Goal: Task Accomplishment & Management: Use online tool/utility

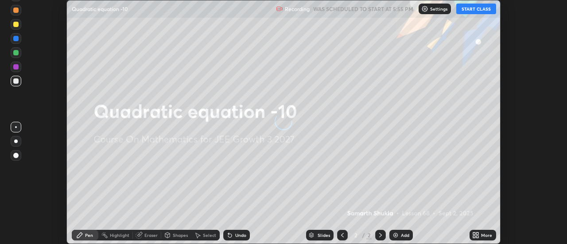
scroll to position [244, 566]
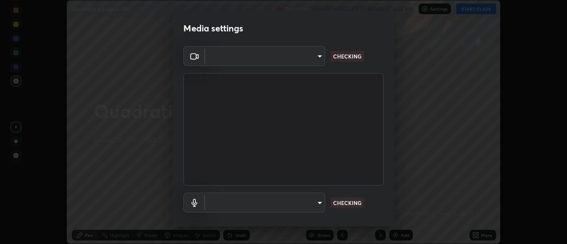
type input "1016c9670ba09e0da1ff6862f255b2c5b4dd1f04ff0e8715a66947f7e461f3c4"
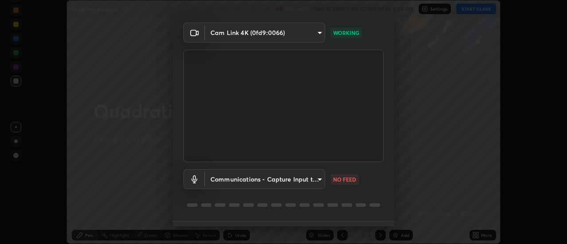
scroll to position [46, 0]
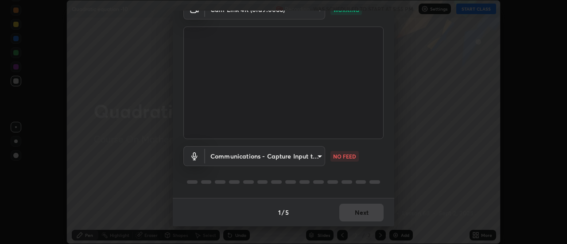
click at [281, 159] on body "Erase all Quadratic equation -10 Recording WAS SCHEDULED TO START AT 5:55 PM Se…" at bounding box center [283, 122] width 567 height 244
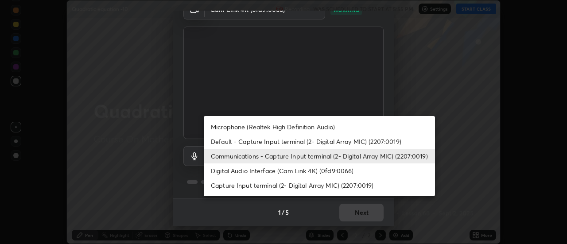
click at [249, 157] on li "Communications - Capture Input terminal (2- Digital Array MIC) (2207:0019)" at bounding box center [319, 156] width 231 height 15
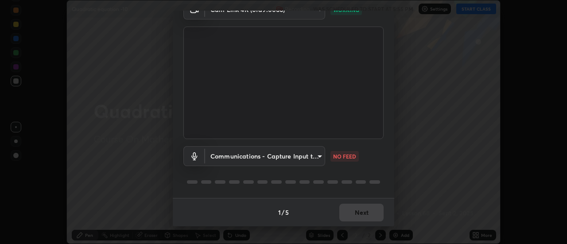
click at [244, 160] on body "Erase all Quadratic equation -10 Recording WAS SCHEDULED TO START AT 5:55 PM Se…" at bounding box center [283, 122] width 567 height 244
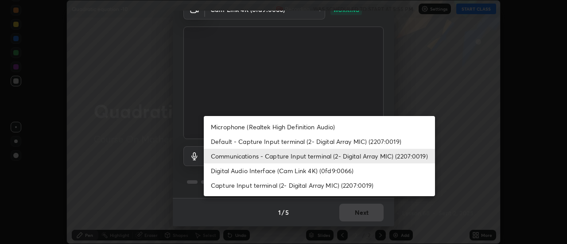
click at [247, 158] on li "Communications - Capture Input terminal (2- Digital Array MIC) (2207:0019)" at bounding box center [319, 156] width 231 height 15
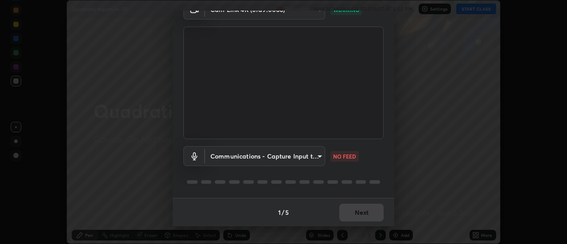
click at [291, 154] on body "Erase all Quadratic equation -10 Recording WAS SCHEDULED TO START AT 5:55 PM Se…" at bounding box center [283, 122] width 567 height 244
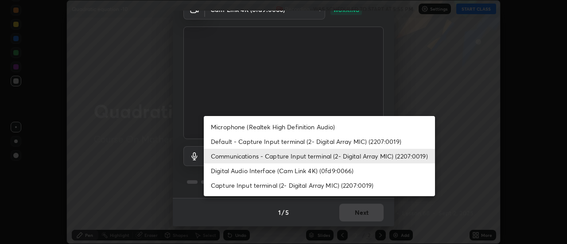
click at [252, 144] on li "Default - Capture Input terminal (2- Digital Array MIC) (2207:0019)" at bounding box center [319, 141] width 231 height 15
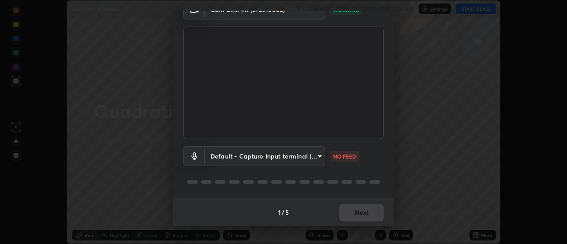
click at [246, 157] on li "Communications - Capture Input terminal (2- Digital Array MIC) (2207:0019)" at bounding box center [290, 156] width 173 height 8
type input "communications"
click at [231, 157] on body "Erase all Quadratic equation -10 Recording WAS SCHEDULED TO START AT 5:55 PM Se…" at bounding box center [283, 122] width 567 height 244
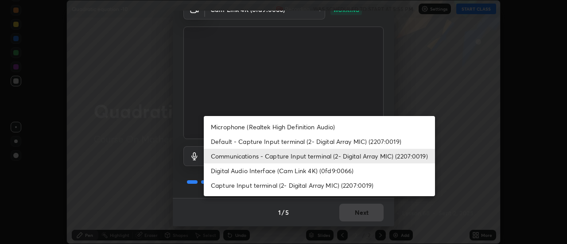
click at [226, 159] on li "Communications - Capture Input terminal (2- Digital Array MIC) (2207:0019)" at bounding box center [319, 156] width 231 height 15
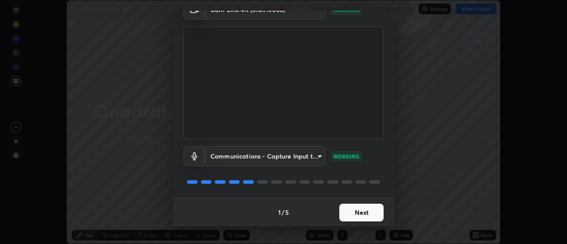
click at [358, 214] on button "Next" at bounding box center [361, 213] width 44 height 18
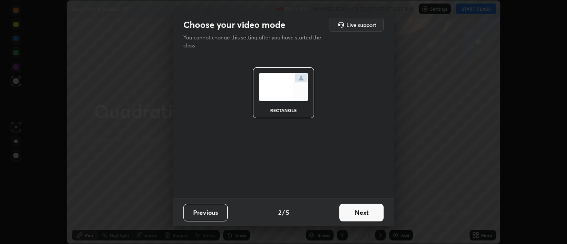
scroll to position [0, 0]
click at [359, 212] on button "Next" at bounding box center [361, 213] width 44 height 18
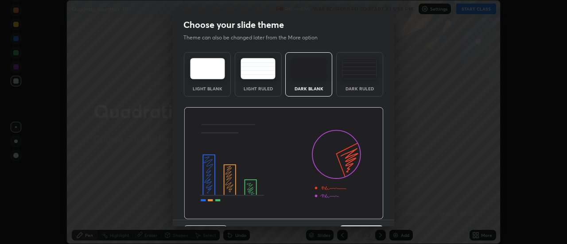
scroll to position [22, 0]
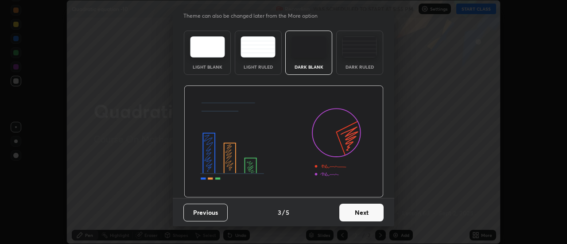
click at [367, 209] on button "Next" at bounding box center [361, 213] width 44 height 18
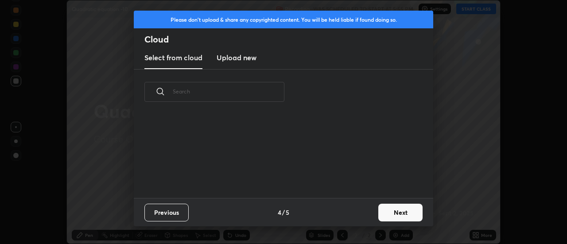
click at [400, 213] on button "Next" at bounding box center [400, 213] width 44 height 18
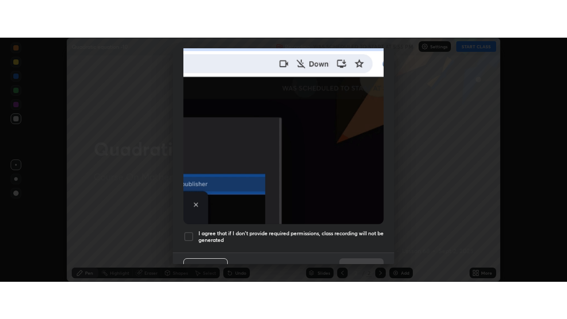
scroll to position [217, 0]
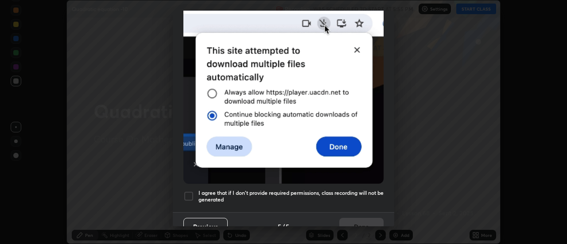
click at [265, 189] on h5 "I agree that if I don't provide required permissions, class recording will not …" at bounding box center [290, 196] width 185 height 14
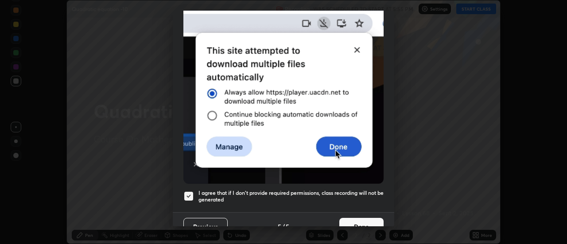
click at [350, 220] on button "Done" at bounding box center [361, 227] width 44 height 18
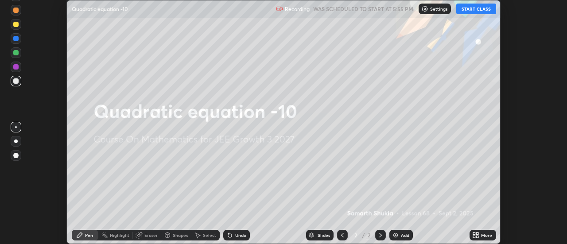
click at [476, 236] on icon at bounding box center [477, 237] width 2 height 2
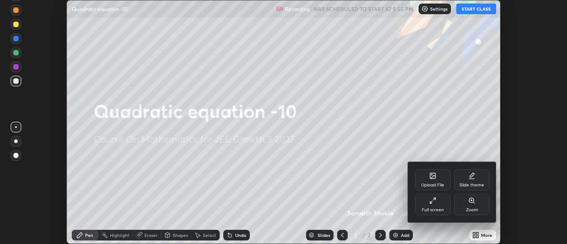
click at [431, 205] on div "Full screen" at bounding box center [432, 204] width 35 height 21
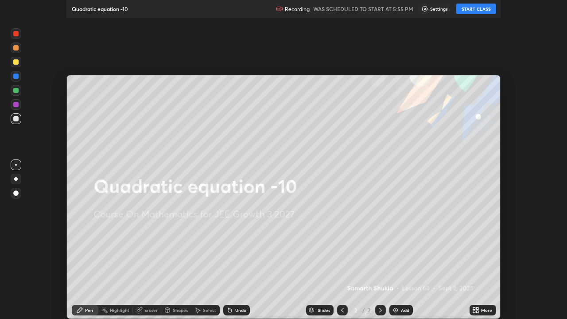
scroll to position [319, 567]
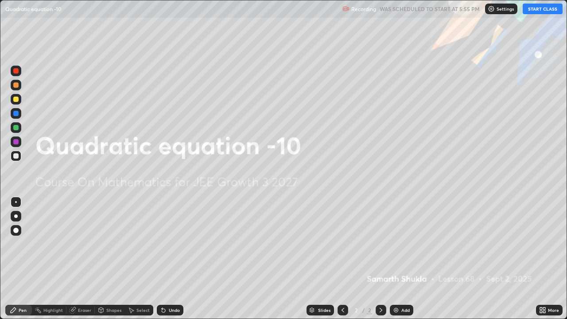
click at [530, 11] on button "START CLASS" at bounding box center [542, 9] width 40 height 11
click at [403, 243] on div "Add" at bounding box center [405, 310] width 8 height 4
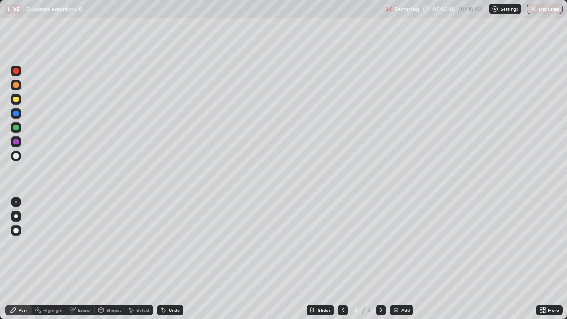
click at [14, 103] on div at bounding box center [16, 99] width 11 height 11
click at [402, 243] on div "Add" at bounding box center [401, 310] width 23 height 11
click at [342, 243] on icon at bounding box center [342, 309] width 7 height 7
click at [395, 243] on img at bounding box center [395, 309] width 7 height 7
click at [18, 114] on div at bounding box center [15, 113] width 5 height 5
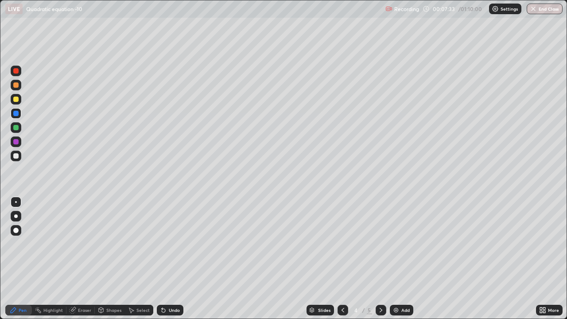
click at [18, 142] on div at bounding box center [15, 141] width 5 height 5
click at [81, 243] on div "Eraser" at bounding box center [84, 310] width 13 height 4
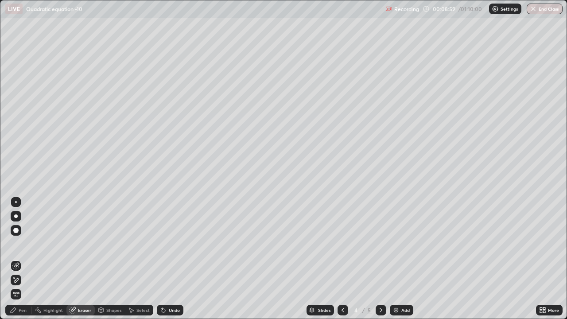
click at [25, 243] on div "Pen" at bounding box center [23, 310] width 8 height 4
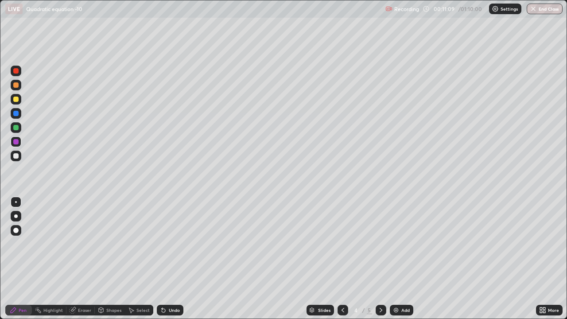
click at [400, 243] on div "Add" at bounding box center [401, 310] width 23 height 11
click at [174, 243] on div "Undo" at bounding box center [174, 310] width 11 height 4
click at [168, 243] on div "Undo" at bounding box center [170, 310] width 27 height 11
click at [166, 243] on div "Undo" at bounding box center [170, 310] width 27 height 11
click at [180, 243] on div "Undo" at bounding box center [170, 310] width 27 height 11
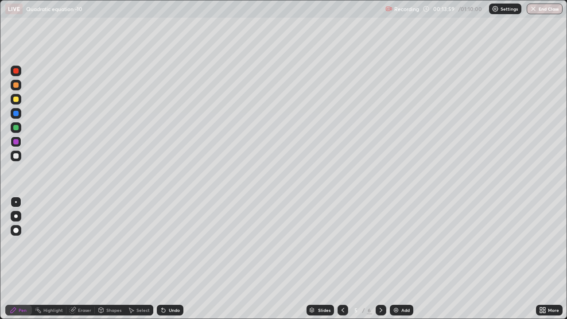
click at [18, 99] on div at bounding box center [15, 99] width 5 height 5
click at [407, 243] on div "Add" at bounding box center [405, 310] width 8 height 4
click at [342, 243] on icon at bounding box center [342, 309] width 7 height 7
click at [380, 243] on icon at bounding box center [380, 309] width 7 height 7
click at [394, 243] on img at bounding box center [395, 309] width 7 height 7
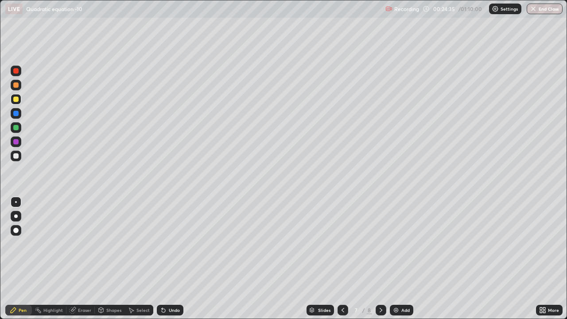
click at [17, 143] on div at bounding box center [15, 141] width 5 height 5
click at [16, 130] on div at bounding box center [15, 127] width 5 height 5
click at [399, 243] on div "Add" at bounding box center [401, 310] width 23 height 11
click at [21, 100] on div at bounding box center [16, 99] width 11 height 11
click at [14, 130] on div at bounding box center [16, 127] width 11 height 11
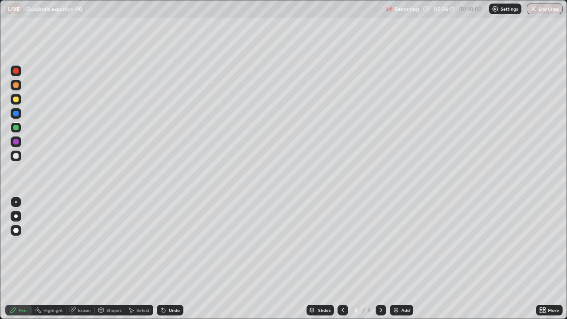
click at [169, 243] on div "Undo" at bounding box center [174, 310] width 11 height 4
click at [402, 243] on div "Add" at bounding box center [401, 310] width 23 height 11
click at [341, 243] on icon at bounding box center [342, 309] width 7 height 7
click at [377, 243] on icon at bounding box center [380, 309] width 7 height 7
click at [394, 243] on div "Add" at bounding box center [401, 310] width 23 height 11
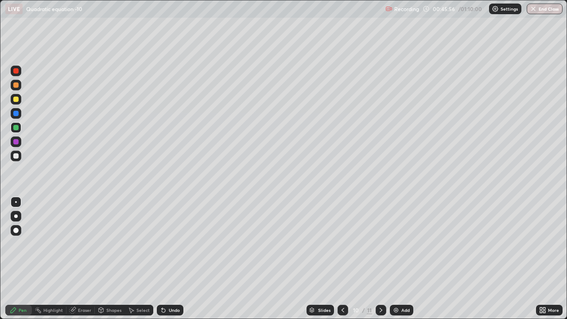
click at [16, 98] on div at bounding box center [15, 99] width 5 height 5
click at [342, 243] on icon at bounding box center [342, 309] width 7 height 7
click at [343, 243] on div at bounding box center [342, 310] width 11 height 11
click at [380, 243] on icon at bounding box center [380, 309] width 7 height 7
click at [379, 243] on icon at bounding box center [380, 309] width 7 height 7
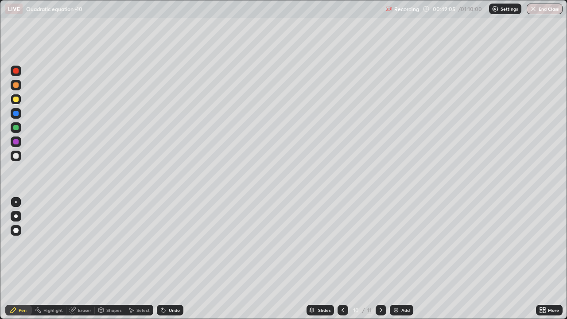
click at [83, 243] on div "Eraser" at bounding box center [80, 310] width 28 height 11
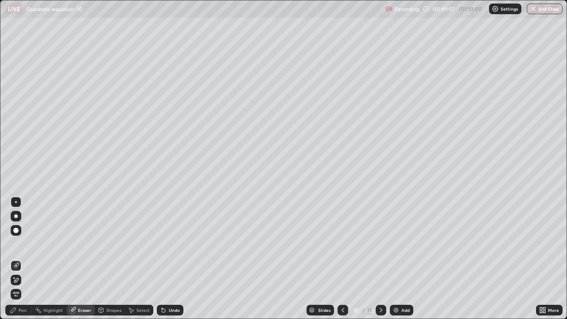
click at [21, 243] on div "Pen" at bounding box center [23, 310] width 8 height 4
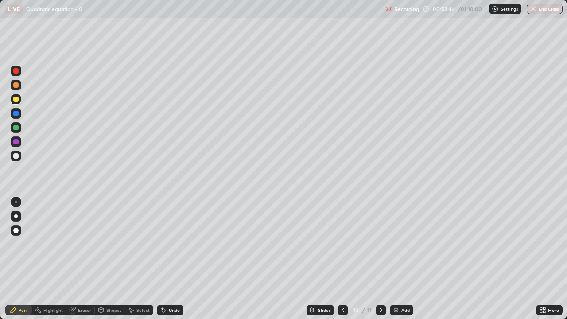
click at [399, 243] on div "Add" at bounding box center [401, 310] width 23 height 11
click at [16, 131] on div at bounding box center [16, 127] width 11 height 11
click at [337, 243] on div at bounding box center [342, 310] width 11 height 11
click at [382, 243] on div at bounding box center [380, 310] width 11 height 18
click at [15, 98] on div at bounding box center [15, 99] width 5 height 5
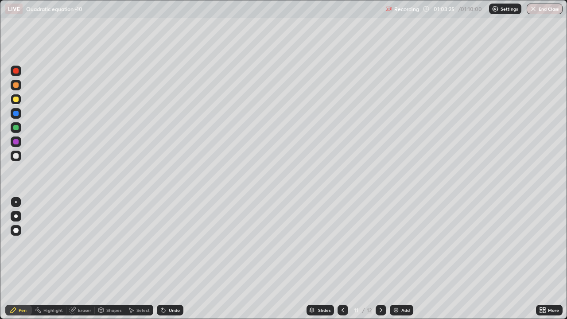
click at [405, 243] on div "Add" at bounding box center [401, 310] width 23 height 11
click at [77, 243] on div "Eraser" at bounding box center [80, 310] width 28 height 11
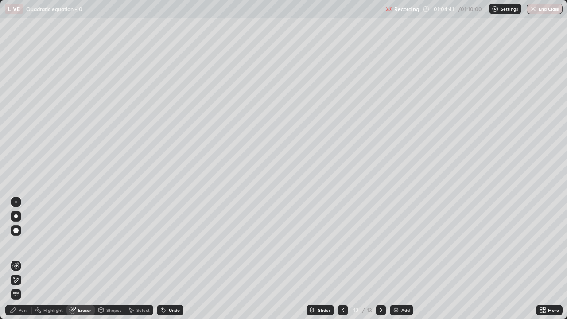
click at [23, 243] on div "Pen" at bounding box center [23, 310] width 8 height 4
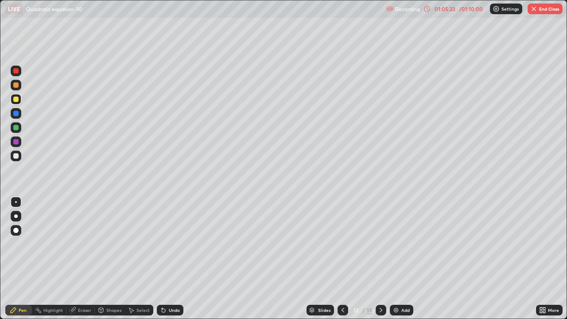
click at [331, 243] on div "Slides" at bounding box center [319, 310] width 27 height 11
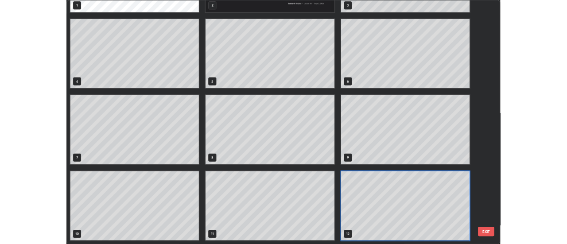
scroll to position [315, 561]
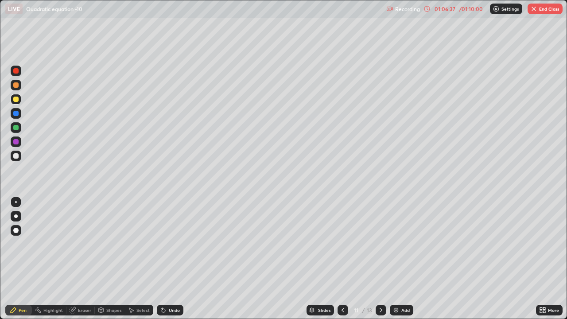
click at [540, 8] on button "End Class" at bounding box center [544, 9] width 35 height 11
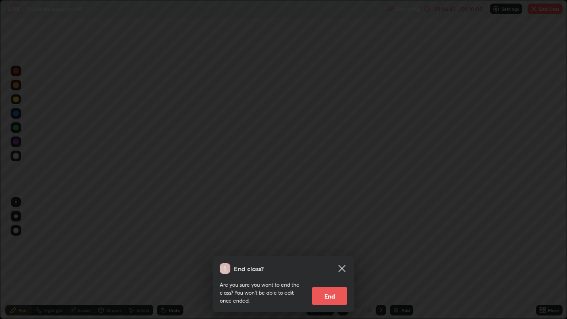
click at [344, 243] on icon at bounding box center [341, 268] width 11 height 11
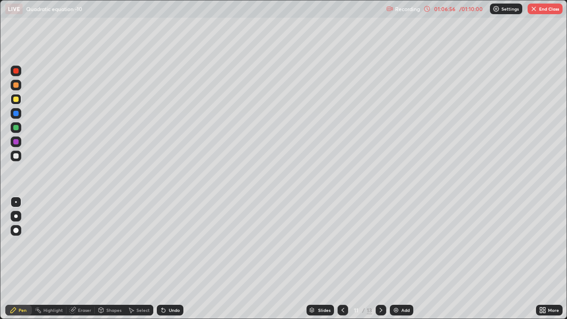
click at [542, 10] on button "End Class" at bounding box center [544, 9] width 35 height 11
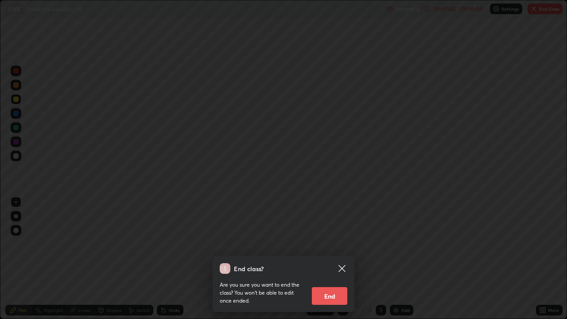
click at [329, 243] on button "End" at bounding box center [329, 296] width 35 height 18
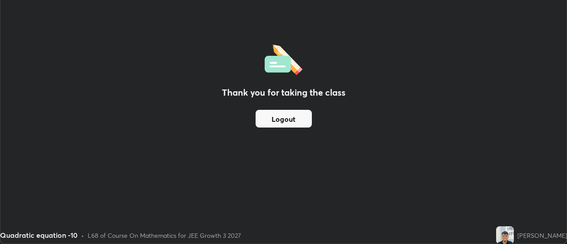
scroll to position [44024, 43701]
